Goal: Check status: Check status

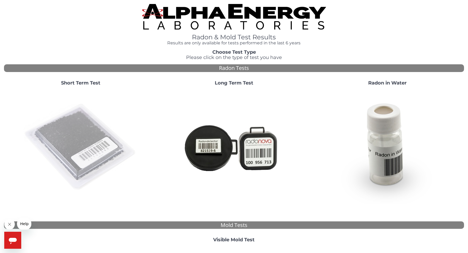
click at [90, 135] on img at bounding box center [81, 147] width 114 height 114
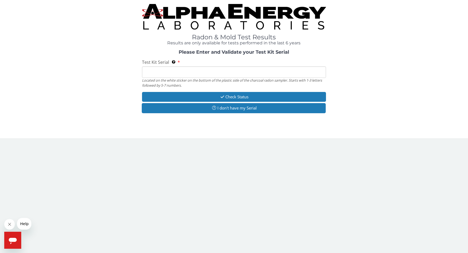
click at [213, 73] on input "Test Kit Serial Located on the white sticker on the bottom of the plastic side …" at bounding box center [234, 71] width 184 height 11
paste input "AA777259"
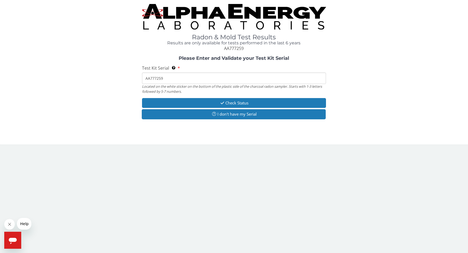
drag, startPoint x: 146, startPoint y: 77, endPoint x: 175, endPoint y: 77, distance: 28.7
click at [146, 77] on input "AA777259" at bounding box center [234, 78] width 184 height 11
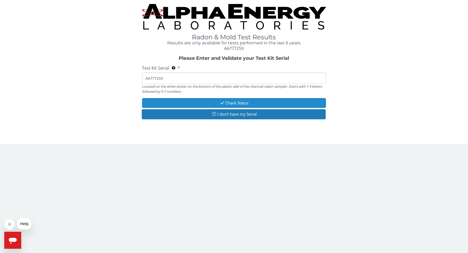
type input "AA777259"
click at [242, 101] on button "Check Status" at bounding box center [234, 103] width 184 height 10
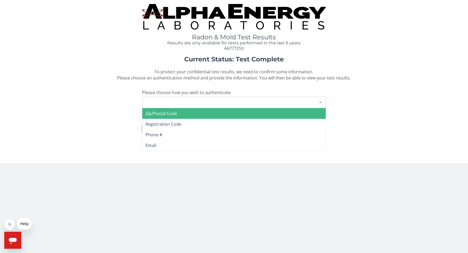
click at [229, 101] on div "Please make a selection" at bounding box center [234, 102] width 184 height 11
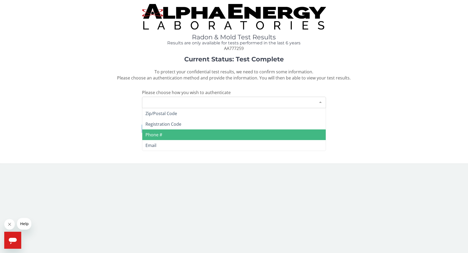
click at [181, 132] on span "Phone #" at bounding box center [234, 134] width 184 height 11
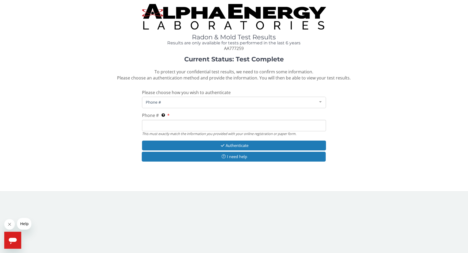
click at [185, 120] on input "Phone # This must exactly match the information you provided with your online r…" at bounding box center [234, 125] width 184 height 11
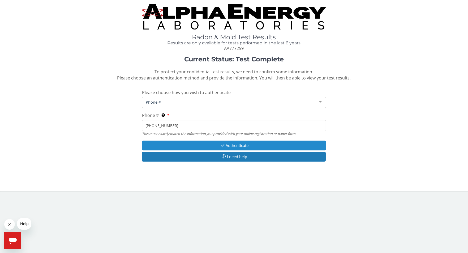
type input "[PHONE_NUMBER]"
click at [236, 143] on button "Authenticate" at bounding box center [234, 145] width 184 height 10
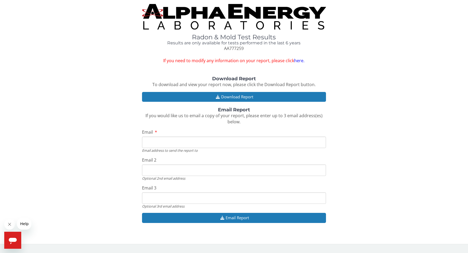
type input "[EMAIL_ADDRESS][DOMAIN_NAME]"
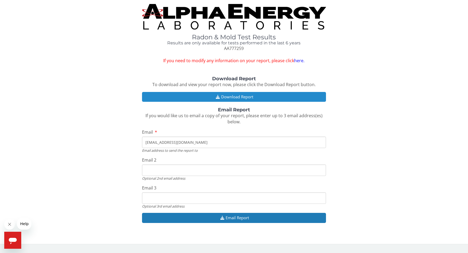
click at [232, 96] on button "Download Report" at bounding box center [234, 97] width 184 height 10
